Goal: Task Accomplishment & Management: Use online tool/utility

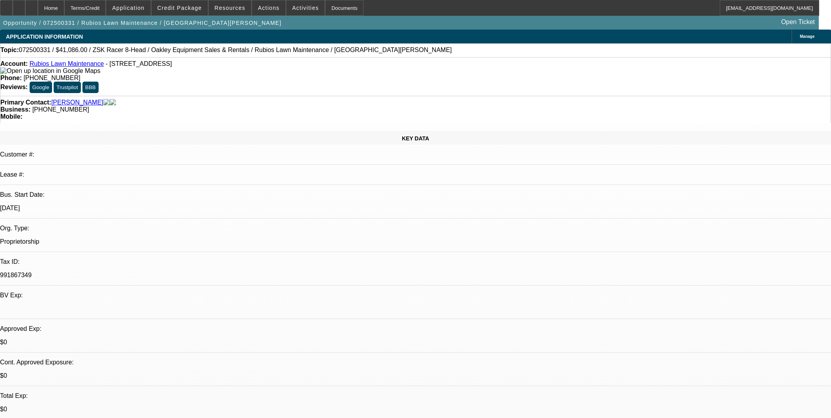
select select "0"
select select "2"
select select "0.1"
select select "4"
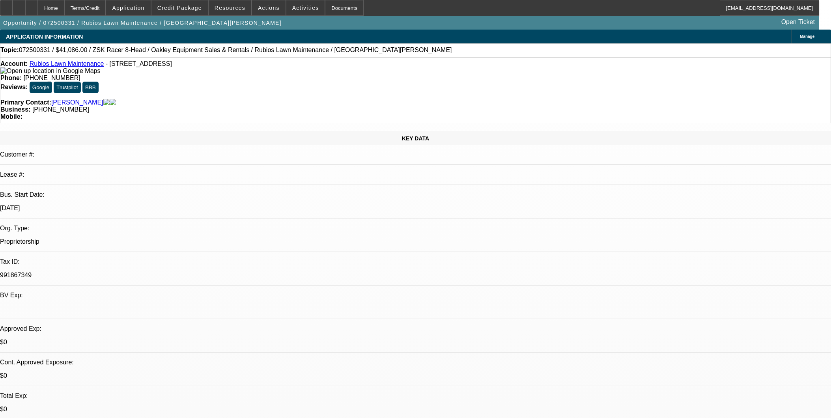
scroll to position [920, 0]
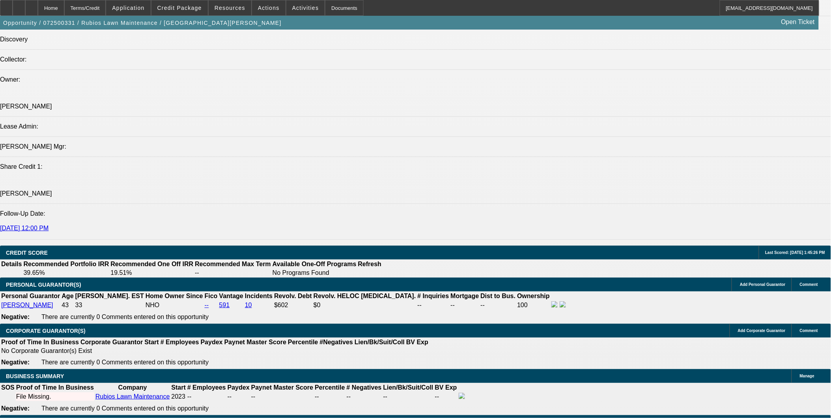
drag, startPoint x: 439, startPoint y: 348, endPoint x: 464, endPoint y: 347, distance: 25.3
drag, startPoint x: 507, startPoint y: 356, endPoint x: 145, endPoint y: 254, distance: 376.4
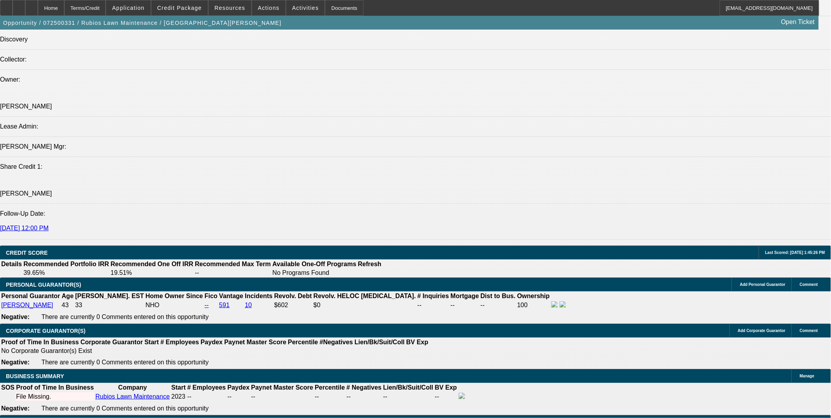
drag, startPoint x: 623, startPoint y: 308, endPoint x: 608, endPoint y: 321, distance: 20.4
